Goal: Use online tool/utility: Utilize a website feature to perform a specific function

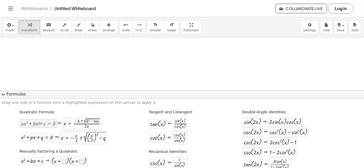
click at [44, 125] on div at bounding box center [38, 124] width 34 height 6
drag, startPoint x: 46, startPoint y: 125, endPoint x: 78, endPoint y: 71, distance: 62.4
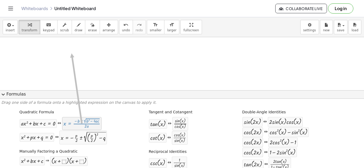
drag, startPoint x: 73, startPoint y: 120, endPoint x: 71, endPoint y: 53, distance: 66.3
click at [64, 25] on button "scrub" at bounding box center [64, 27] width 15 height 14
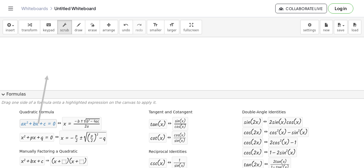
drag, startPoint x: 41, startPoint y: 124, endPoint x: 46, endPoint y: 74, distance: 50.5
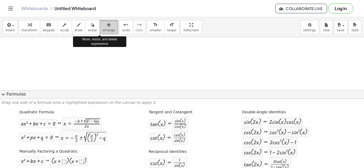
click at [102, 31] on span "arrange" at bounding box center [108, 30] width 13 height 4
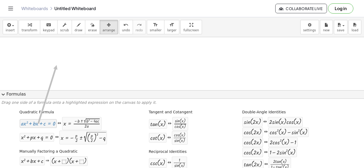
drag, startPoint x: 36, startPoint y: 126, endPoint x: 56, endPoint y: 65, distance: 64.5
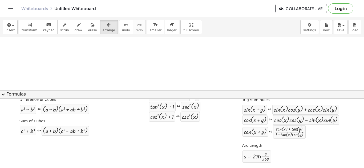
scroll to position [133, 0]
click at [2, 95] on span "expand_more" at bounding box center [3, 95] width 6 height 6
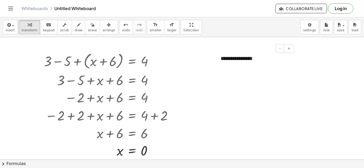
click at [253, 54] on div "**********" at bounding box center [255, 58] width 80 height 18
click at [257, 51] on div "- +" at bounding box center [254, 48] width 80 height 9
drag, startPoint x: 257, startPoint y: 51, endPoint x: 252, endPoint y: 59, distance: 9.9
click at [252, 59] on div "**********" at bounding box center [255, 58] width 80 height 18
click at [122, 29] on span "undo" at bounding box center [126, 30] width 8 height 4
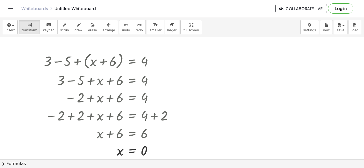
click at [208, 79] on div at bounding box center [182, 159] width 364 height 245
click at [317, 24] on body "Graspable Math Activities Get Started Activity Bank Assigned Work Classes White…" at bounding box center [182, 84] width 364 height 168
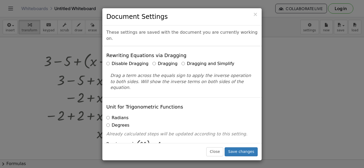
click at [254, 6] on div "× Document Settings These settings are saved with the document you are currentl…" at bounding box center [182, 84] width 364 height 168
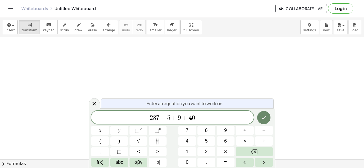
click at [261, 115] on icon "Done" at bounding box center [263, 118] width 6 height 6
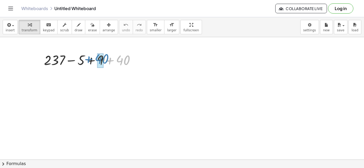
drag, startPoint x: 127, startPoint y: 61, endPoint x: 105, endPoint y: 60, distance: 21.6
click at [105, 60] on div at bounding box center [91, 60] width 101 height 18
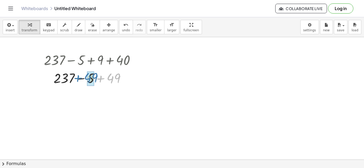
drag, startPoint x: 115, startPoint y: 81, endPoint x: 93, endPoint y: 80, distance: 22.6
click at [122, 31] on span "undo" at bounding box center [126, 30] width 8 height 4
drag, startPoint x: 112, startPoint y: 77, endPoint x: 84, endPoint y: 79, distance: 27.5
click at [84, 79] on div at bounding box center [91, 78] width 119 height 18
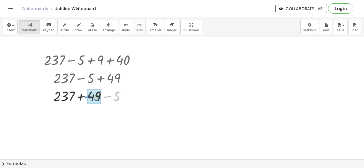
drag, startPoint x: 118, startPoint y: 96, endPoint x: 98, endPoint y: 96, distance: 20.0
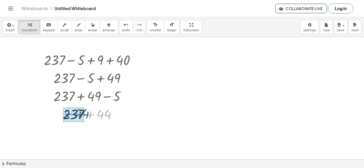
drag, startPoint x: 105, startPoint y: 114, endPoint x: 83, endPoint y: 114, distance: 22.1
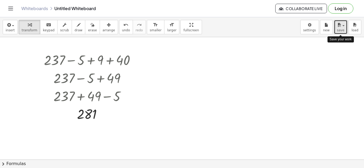
click at [340, 25] on icon "button" at bounding box center [338, 25] width 5 height 6
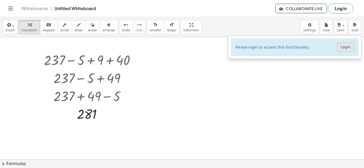
click at [349, 44] on link "Login" at bounding box center [345, 47] width 17 height 9
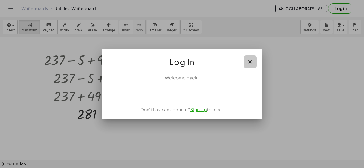
click at [253, 59] on button "button" at bounding box center [249, 62] width 13 height 13
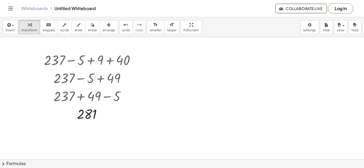
click at [315, 9] on span "Collaborate Live" at bounding box center [300, 8] width 43 height 5
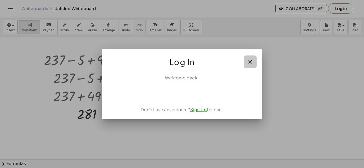
click at [247, 63] on icon "button" at bounding box center [250, 62] width 6 height 6
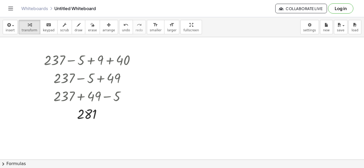
click at [346, 9] on button "Log in" at bounding box center [340, 8] width 25 height 10
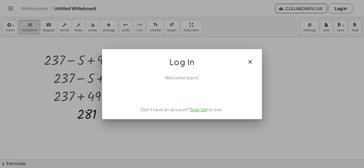
click at [247, 60] on icon "button" at bounding box center [250, 62] width 6 height 6
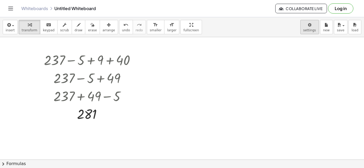
click at [313, 28] on body "Graspable Math Activities Get Started Activity Bank Assigned Work Classes White…" at bounding box center [182, 84] width 364 height 168
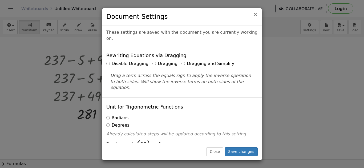
click at [254, 14] on span "×" at bounding box center [255, 14] width 5 height 6
